Goal: Information Seeking & Learning: Learn about a topic

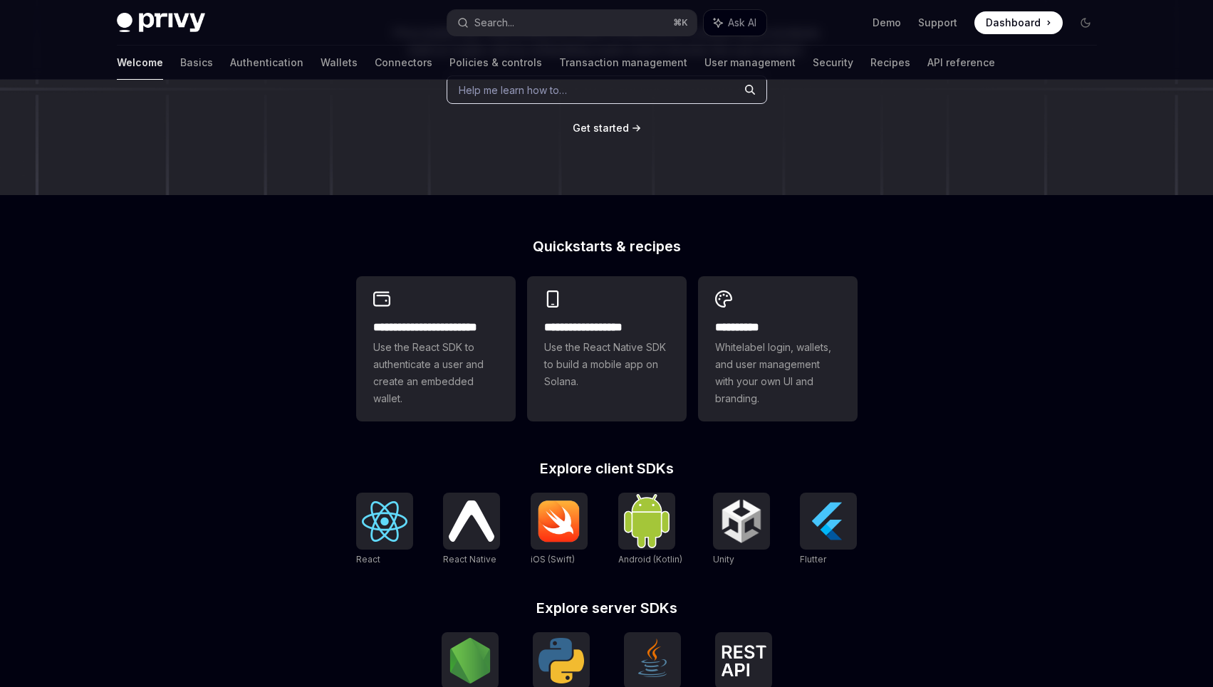
scroll to position [162, 0]
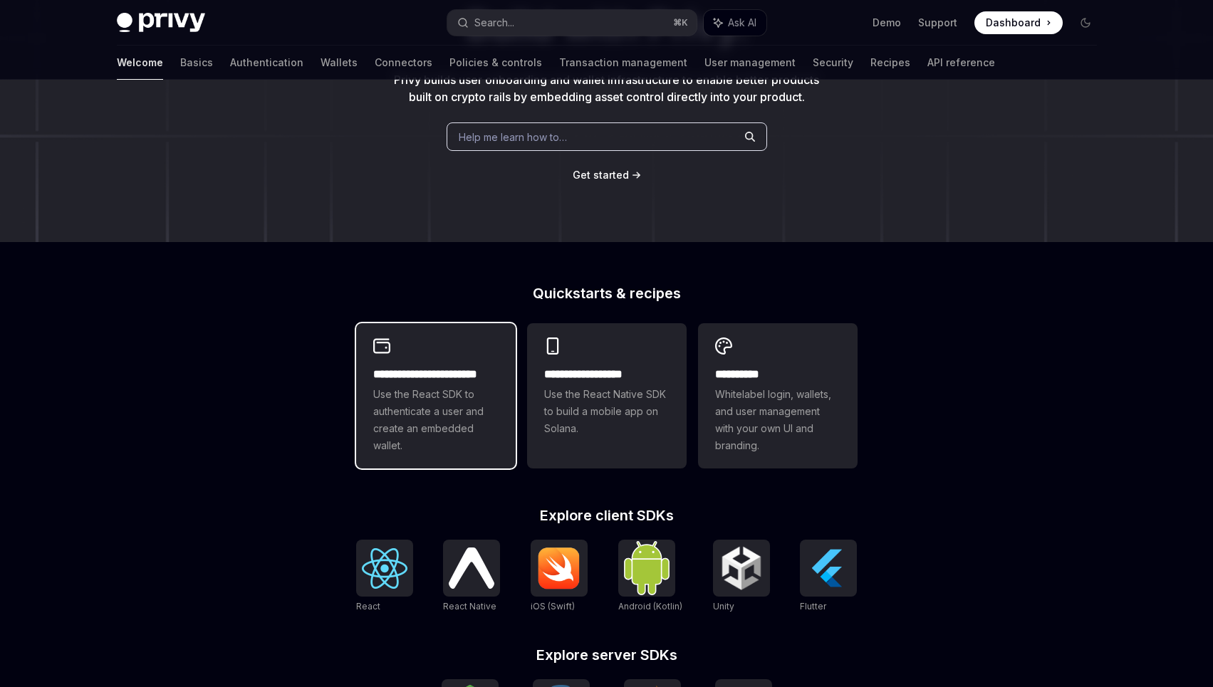
click at [448, 377] on h2 "**********" at bounding box center [435, 374] width 125 height 17
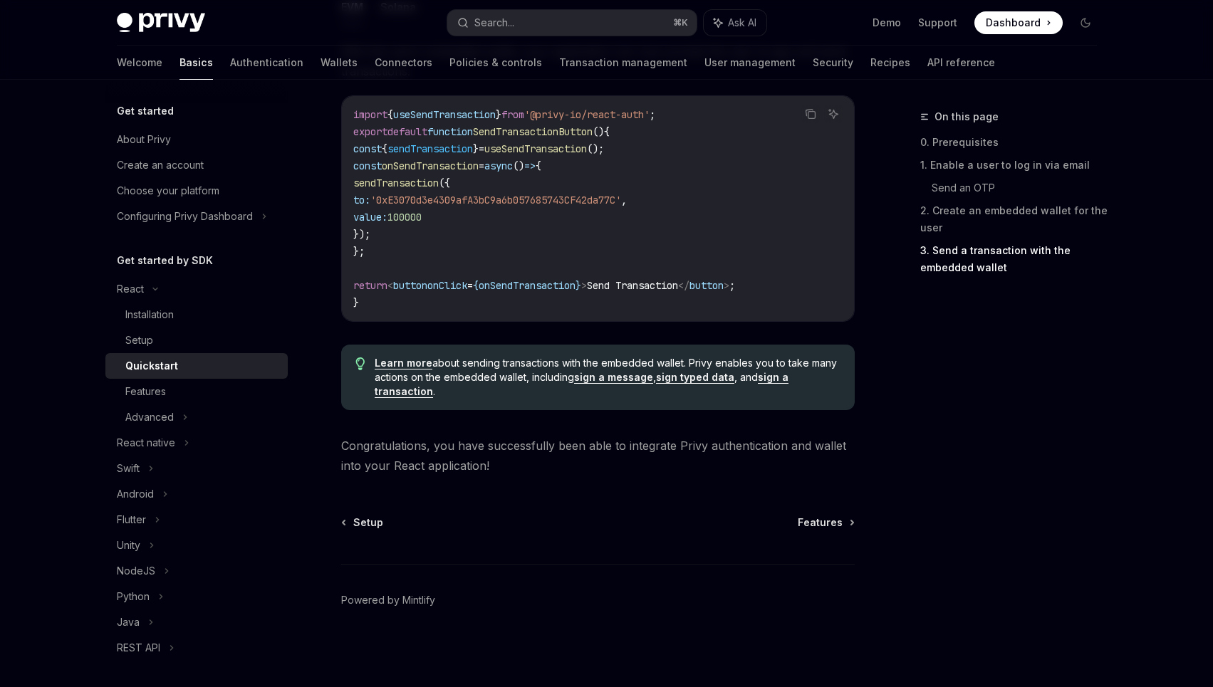
scroll to position [1378, 0]
click at [177, 390] on div "Features" at bounding box center [202, 391] width 154 height 17
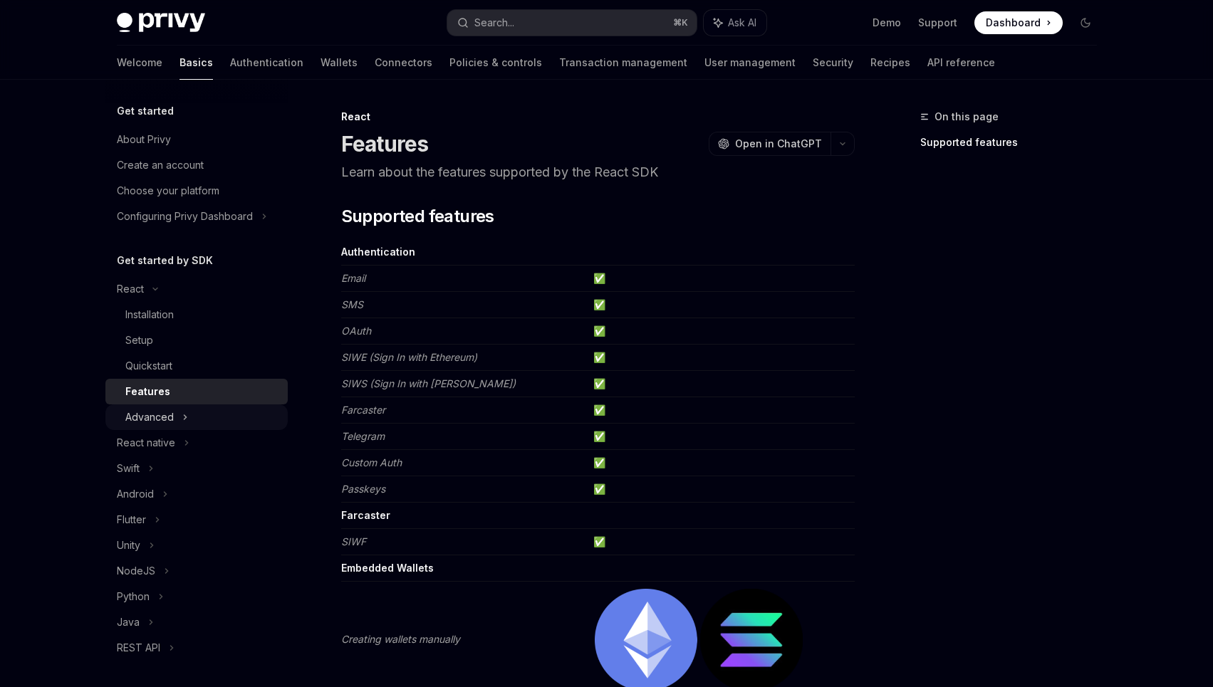
click at [169, 409] on div "Advanced" at bounding box center [149, 417] width 48 height 17
type textarea "*"
